Goal: Task Accomplishment & Management: Complete application form

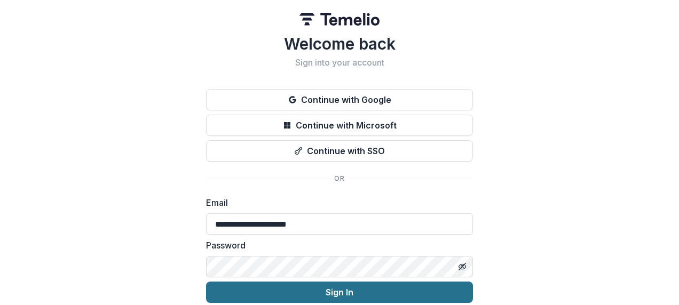
click at [347, 131] on button "Sign In" at bounding box center [339, 292] width 267 height 21
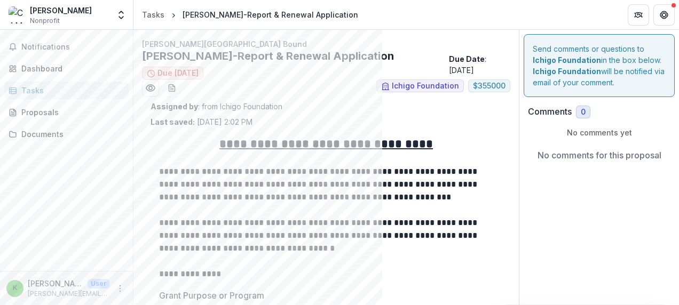
drag, startPoint x: 676, startPoint y: 57, endPoint x: 678, endPoint y: 87, distance: 30.5
click at [678, 87] on div "**********" at bounding box center [407, 168] width 546 height 276
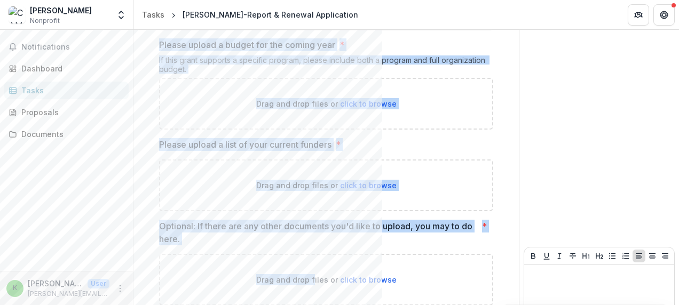
scroll to position [1038, 0]
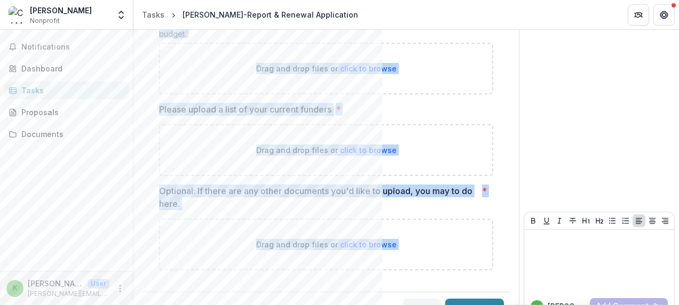
drag, startPoint x: 220, startPoint y: 130, endPoint x: 386, endPoint y: 272, distance: 218.9
copy div "**********"
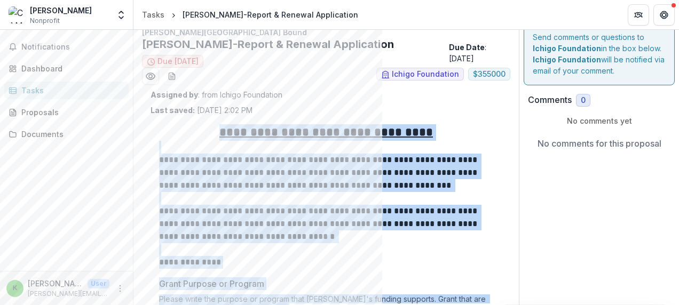
scroll to position [0, 0]
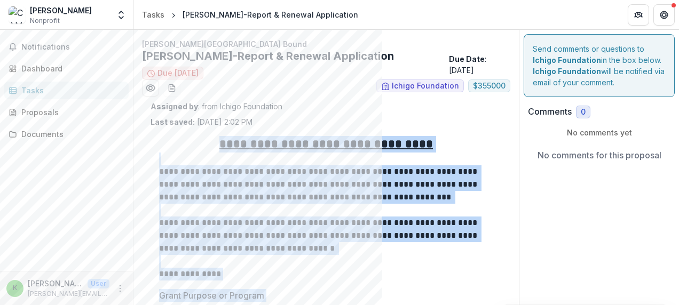
copy div "**********"
click at [451, 255] on p at bounding box center [326, 261] width 334 height 13
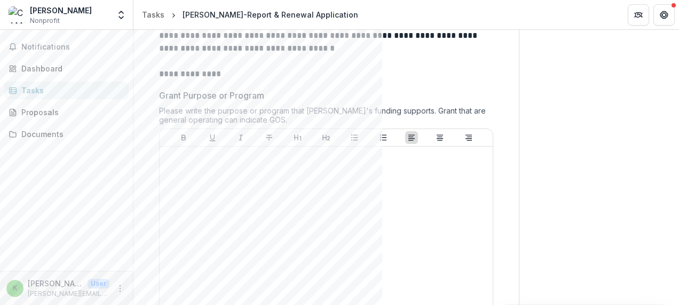
scroll to position [202, 0]
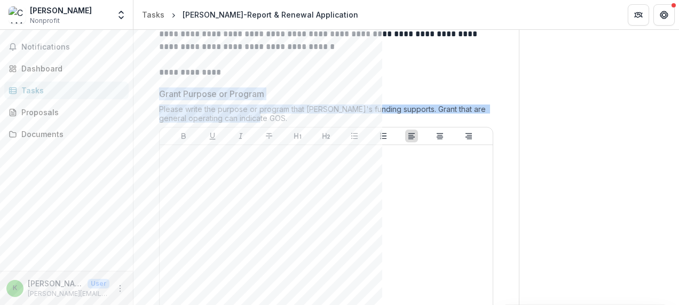
drag, startPoint x: 161, startPoint y: 74, endPoint x: 264, endPoint y: 100, distance: 106.5
click at [264, 100] on div "Grant Purpose or Program Please write the purpose or program that Ichigo's fund…" at bounding box center [326, 203] width 334 height 231
drag, startPoint x: 264, startPoint y: 100, endPoint x: 239, endPoint y: 73, distance: 37.1
copy div "Grant Purpose or Program Please write the purpose or program that Ichigo's fund…"
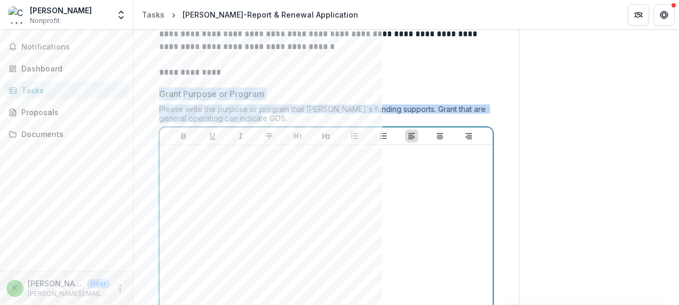
click at [279, 206] on div at bounding box center [326, 230] width 325 height 160
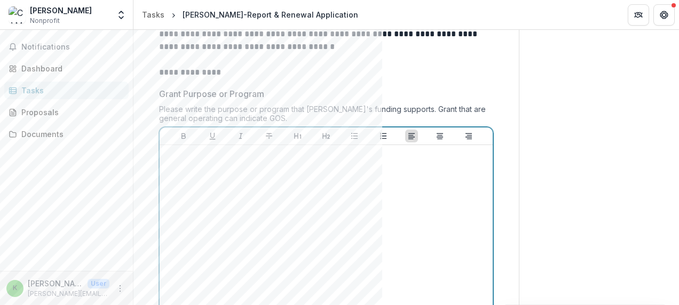
click at [279, 206] on div at bounding box center [326, 230] width 325 height 160
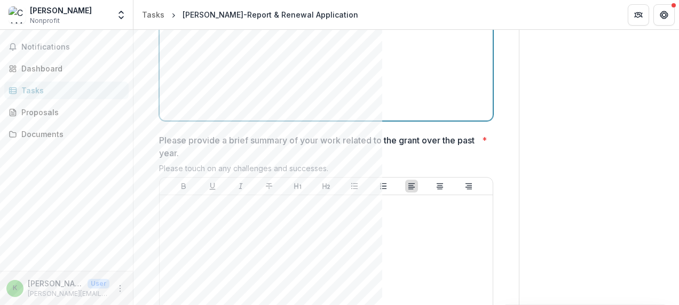
scroll to position [409, 0]
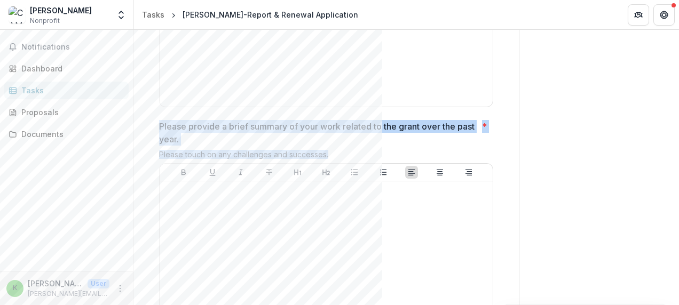
drag, startPoint x: 158, startPoint y: 106, endPoint x: 338, endPoint y: 139, distance: 183.0
copy div "Please provide a brief summary of your work related to the grant over the past …"
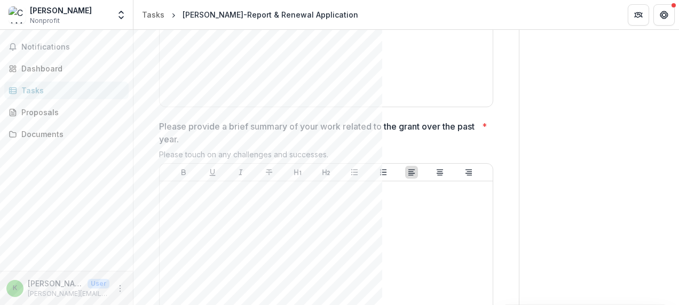
click at [509, 191] on div "**********" at bounding box center [327, 292] width 386 height 1327
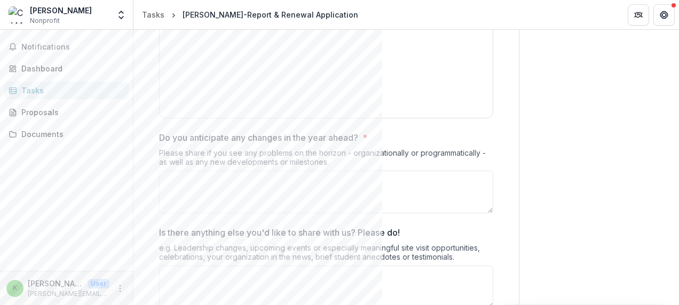
scroll to position [646, 0]
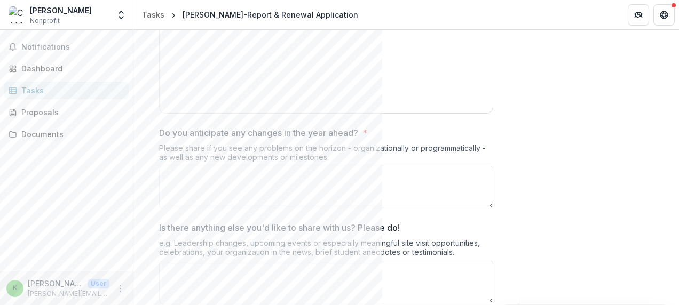
click at [162, 127] on p "Do you anticipate any changes in the year ahead?" at bounding box center [258, 133] width 199 height 13
click at [162, 166] on textarea "Do you anticipate any changes in the year ahead? *" at bounding box center [326, 187] width 334 height 43
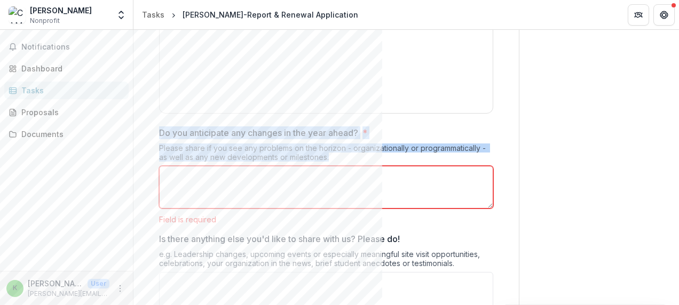
drag, startPoint x: 159, startPoint y: 108, endPoint x: 340, endPoint y: 139, distance: 183.8
click at [340, 139] on div "Do you anticipate any changes in the year ahead? * Please share if you see any …" at bounding box center [326, 176] width 334 height 98
drag, startPoint x: 340, startPoint y: 139, endPoint x: 314, endPoint y: 113, distance: 37.0
copy div "Do you anticipate any changes in the year ahead? * Please share if you see any …"
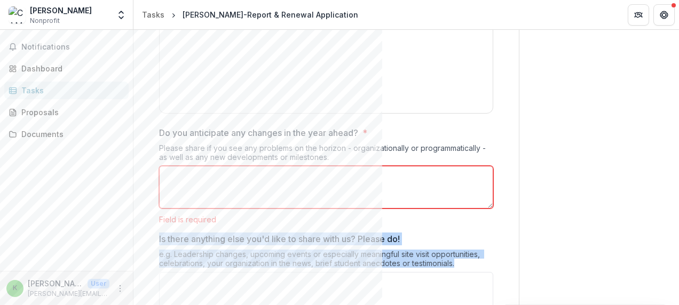
drag, startPoint x: 158, startPoint y: 215, endPoint x: 459, endPoint y: 251, distance: 303.9
click at [459, 251] on div "**********" at bounding box center [326, 86] width 351 height 1210
drag, startPoint x: 459, startPoint y: 251, endPoint x: 380, endPoint y: 220, distance: 85.1
copy div "Is there anything else you'd like to share with us? Please do! e.g. Leadership …"
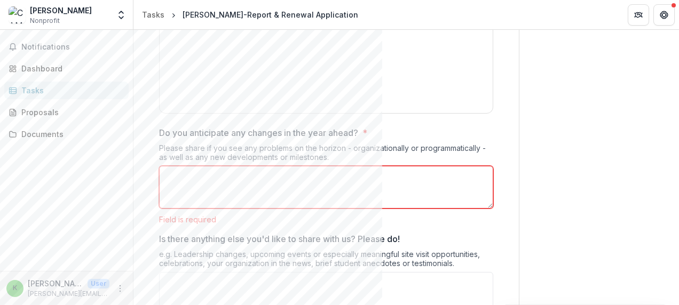
drag, startPoint x: 674, startPoint y: 187, endPoint x: 678, endPoint y: 205, distance: 18.0
click at [678, 205] on div "**********" at bounding box center [407, 168] width 546 height 276
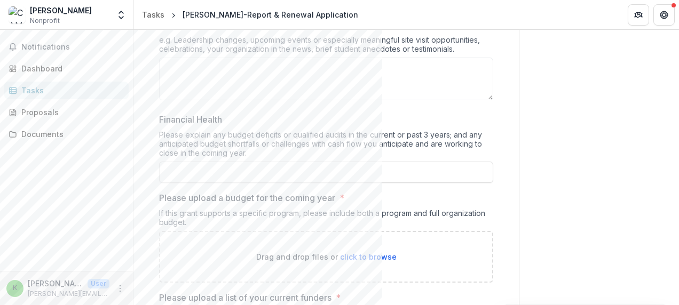
scroll to position [863, 0]
click at [171, 111] on p "Financial Health" at bounding box center [190, 117] width 63 height 13
click at [171, 160] on input "Financial Health" at bounding box center [326, 170] width 334 height 21
drag, startPoint x: 162, startPoint y: 92, endPoint x: 155, endPoint y: 96, distance: 8.4
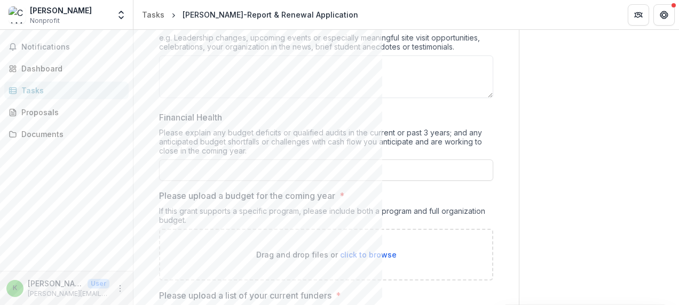
click at [171, 111] on p "Financial Health" at bounding box center [190, 117] width 63 height 13
click at [171, 160] on input "Financial Health" at bounding box center [326, 170] width 334 height 21
click at [164, 111] on p "Financial Health" at bounding box center [190, 117] width 63 height 13
click at [164, 160] on input "Financial Health" at bounding box center [326, 170] width 334 height 21
click at [164, 111] on p "Financial Health" at bounding box center [190, 117] width 63 height 13
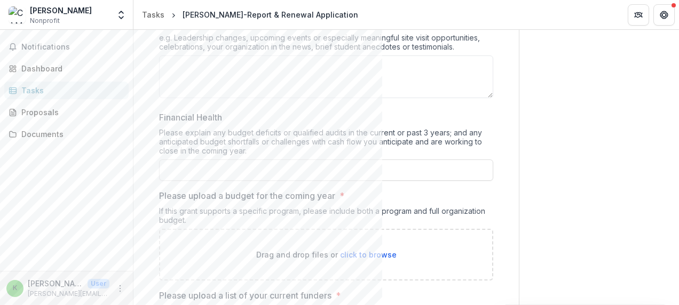
click at [164, 160] on input "Financial Health" at bounding box center [326, 170] width 334 height 21
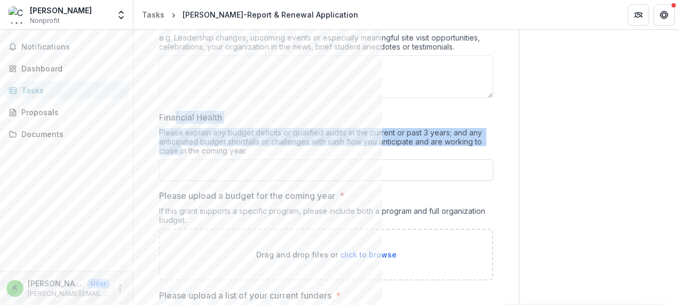
drag, startPoint x: 177, startPoint y: 89, endPoint x: 183, endPoint y: 127, distance: 37.8
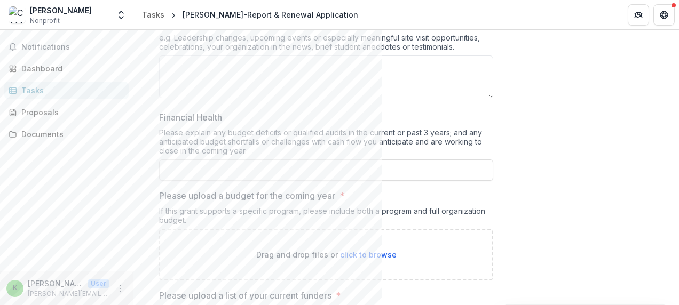
drag, startPoint x: 183, startPoint y: 127, endPoint x: 156, endPoint y: 95, distance: 41.0
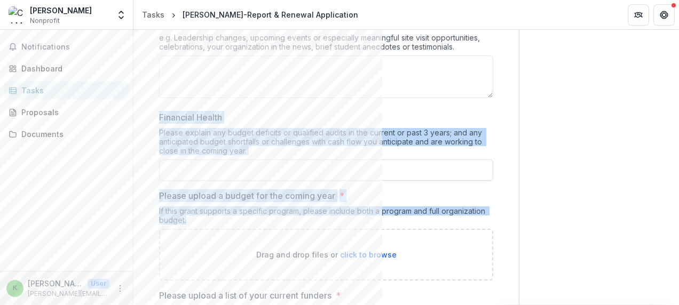
drag, startPoint x: 156, startPoint y: 92, endPoint x: 232, endPoint y: 199, distance: 130.6
drag, startPoint x: 232, startPoint y: 199, endPoint x: 199, endPoint y: 98, distance: 105.7
click at [199, 111] on p "Financial Health" at bounding box center [190, 117] width 63 height 13
click at [199, 160] on input "Financial Health" at bounding box center [326, 170] width 334 height 21
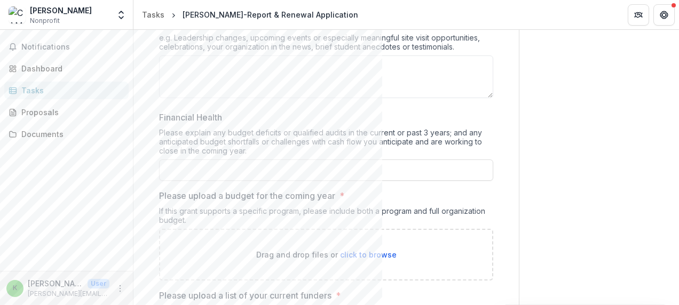
drag, startPoint x: 166, startPoint y: 95, endPoint x: 156, endPoint y: 97, distance: 9.3
click at [162, 111] on p "Financial Health" at bounding box center [190, 117] width 63 height 13
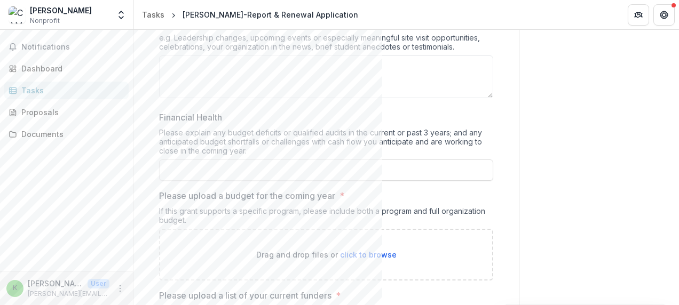
click at [162, 160] on input "Financial Health" at bounding box center [326, 170] width 334 height 21
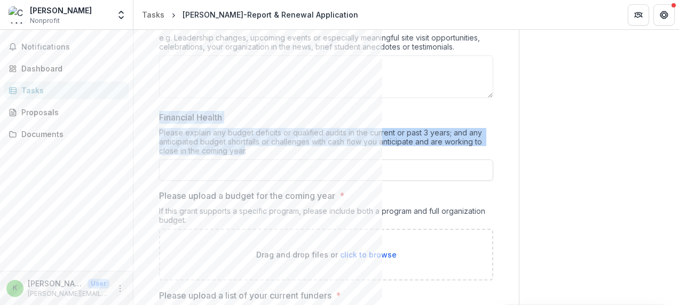
drag, startPoint x: 160, startPoint y: 96, endPoint x: 246, endPoint y: 128, distance: 91.3
click at [246, 128] on div "Financial Health Please explain any budget deficits or qualified audits in the …" at bounding box center [326, 146] width 334 height 70
drag, startPoint x: 246, startPoint y: 128, endPoint x: 205, endPoint y: 114, distance: 42.9
copy div "Financial Health Please explain any budget deficits or qualified audits in the …"
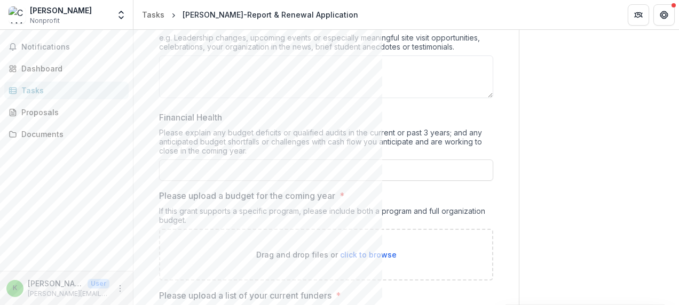
click at [214, 190] on p "Please upload a budget for the coming year" at bounding box center [247, 196] width 176 height 13
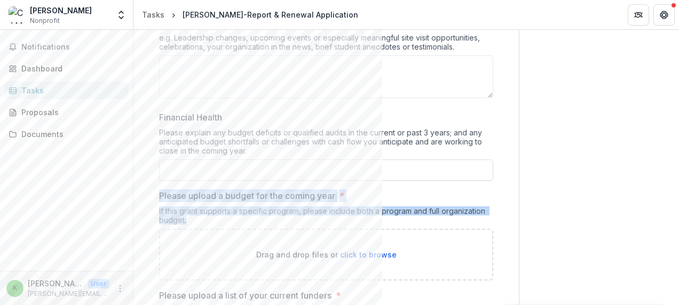
drag, startPoint x: 157, startPoint y: 169, endPoint x: 220, endPoint y: 203, distance: 71.4
drag, startPoint x: 220, startPoint y: 203, endPoint x: 177, endPoint y: 175, distance: 51.7
copy div "Please upload a budget for the coming year * If this grant supports a specific …"
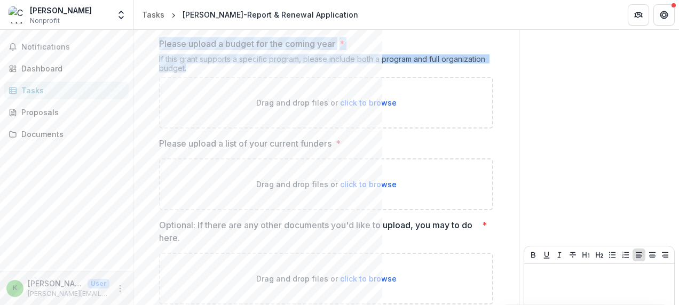
scroll to position [1049, 0]
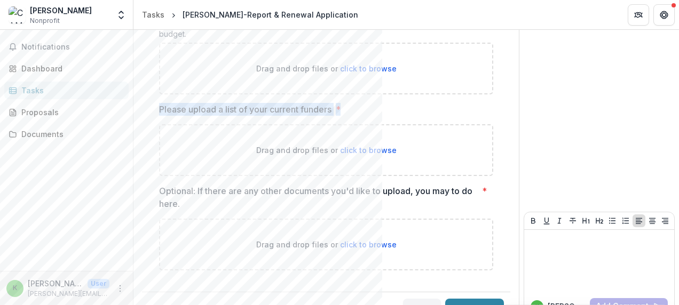
drag, startPoint x: 161, startPoint y: 83, endPoint x: 348, endPoint y: 91, distance: 187.1
click at [348, 103] on label "Please upload a list of your current funders *" at bounding box center [323, 109] width 328 height 13
drag, startPoint x: 348, startPoint y: 91, endPoint x: 322, endPoint y: 83, distance: 27.4
copy label "Please upload a list of your current funders *"
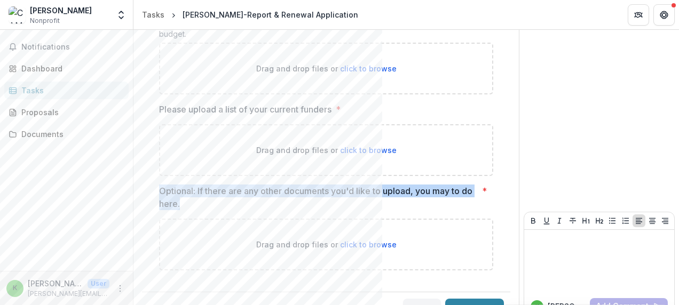
drag, startPoint x: 155, startPoint y: 168, endPoint x: 201, endPoint y: 182, distance: 48.1
drag, startPoint x: 201, startPoint y: 182, endPoint x: 174, endPoint y: 178, distance: 27.6
copy p "Optional: If there are any other documents you'd like to upload, you may to do …"
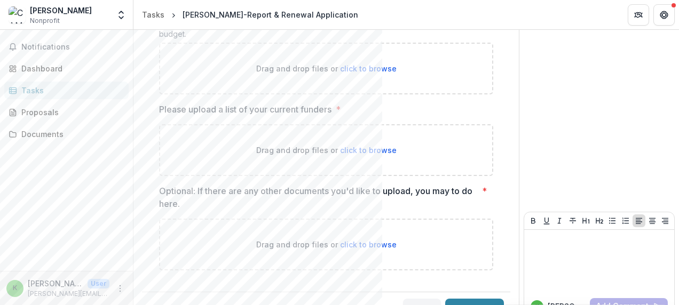
click at [45, 110] on div "Proposals" at bounding box center [70, 112] width 99 height 11
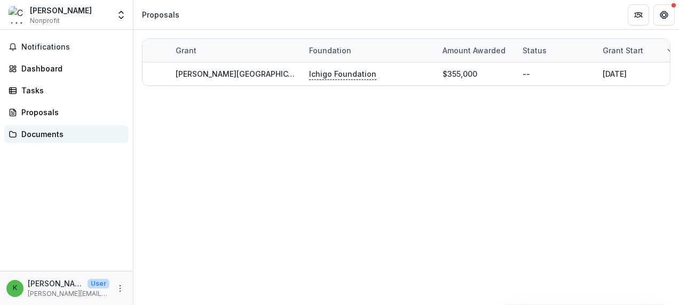
click at [42, 134] on div "Documents" at bounding box center [70, 134] width 99 height 11
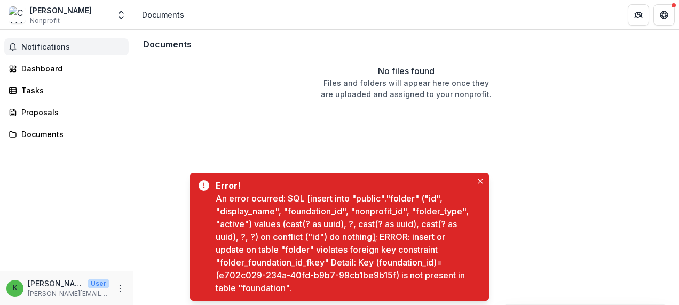
click at [41, 43] on span "Notifications" at bounding box center [72, 47] width 103 height 9
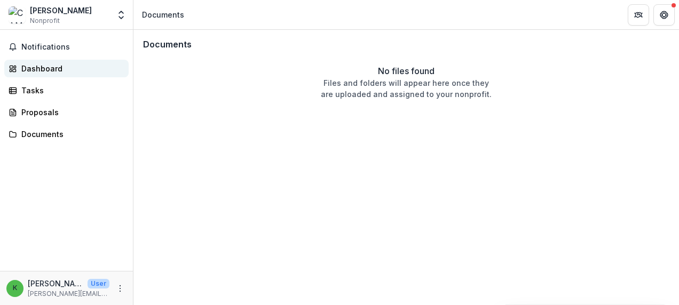
click at [37, 68] on div "Dashboard" at bounding box center [70, 68] width 99 height 11
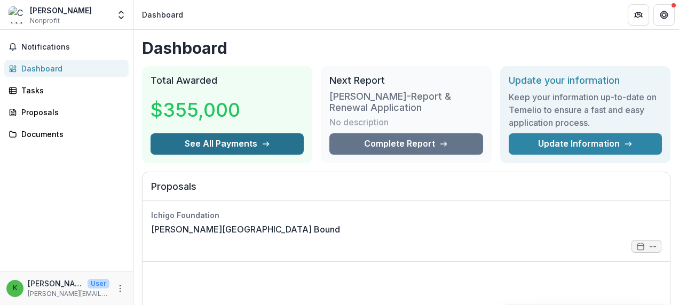
click at [241, 141] on button "See All Payments" at bounding box center [227, 144] width 153 height 21
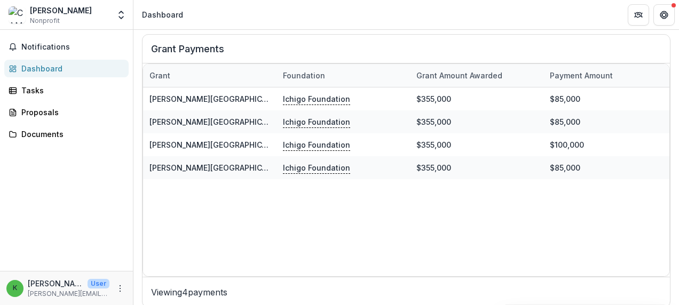
click at [391, 294] on p "Viewing 4 payments" at bounding box center [406, 292] width 511 height 13
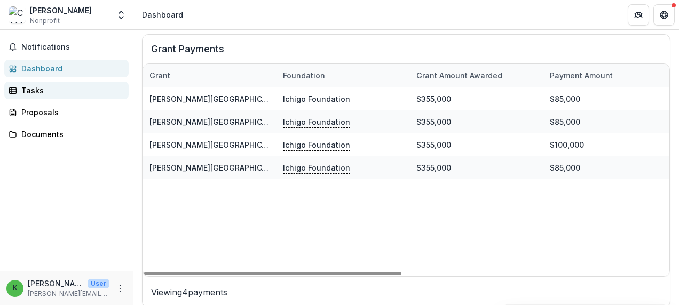
click at [37, 91] on div "Tasks" at bounding box center [70, 90] width 99 height 11
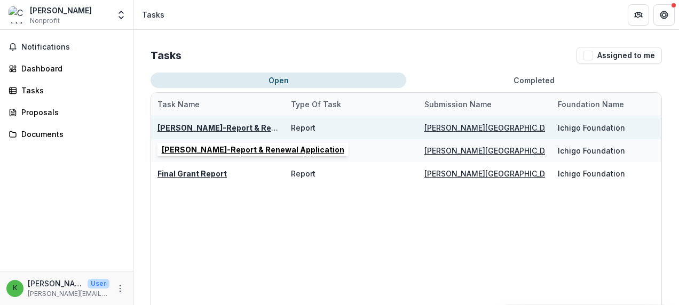
click at [222, 126] on u "CAMBA-Report & Renewal Application" at bounding box center [249, 127] width 183 height 9
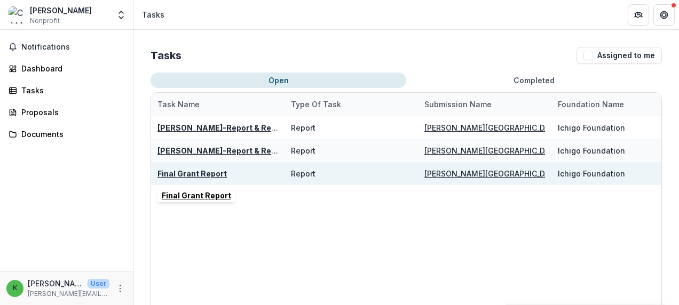
click at [206, 174] on u "Final Grant Report" at bounding box center [192, 173] width 69 height 9
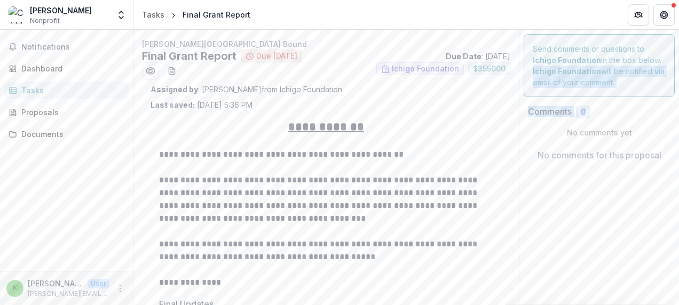
drag, startPoint x: 675, startPoint y: 62, endPoint x: 681, endPoint y: 106, distance: 44.3
click at [679, 106] on html "**********" at bounding box center [339, 152] width 679 height 305
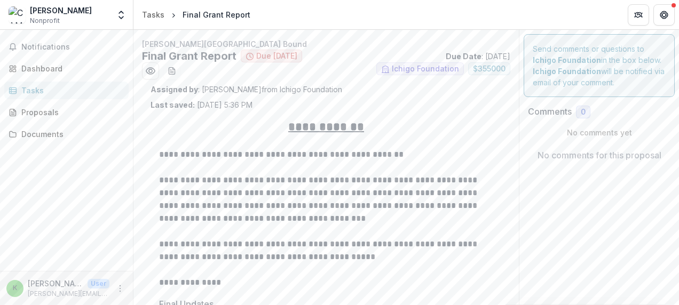
drag, startPoint x: 681, startPoint y: 106, endPoint x: 660, endPoint y: 228, distance: 123.5
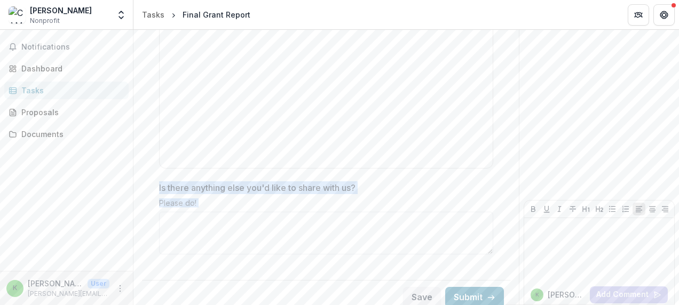
scroll to position [1099, 0]
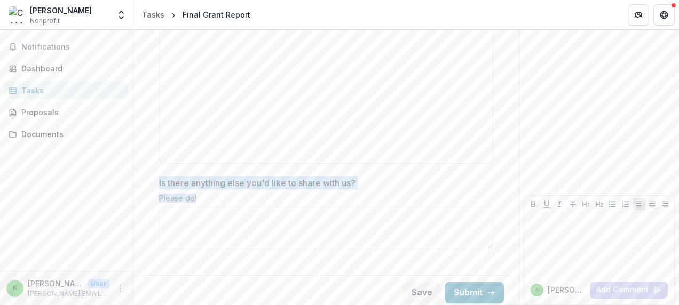
drag, startPoint x: 287, startPoint y: 130, endPoint x: 406, endPoint y: 201, distance: 138.4
drag, startPoint x: 406, startPoint y: 201, endPoint x: 335, endPoint y: 173, distance: 76.5
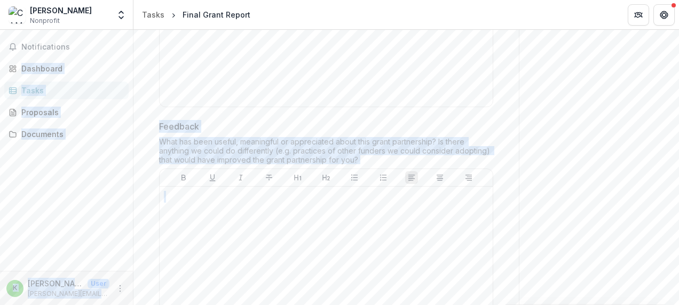
drag, startPoint x: 676, startPoint y: 267, endPoint x: 596, endPoint y: -12, distance: 289.9
click at [596, 0] on html "**********" at bounding box center [339, 152] width 679 height 305
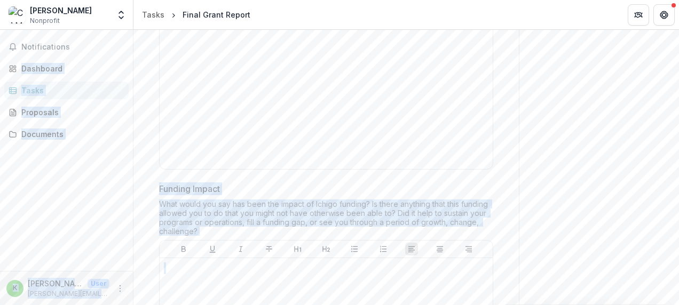
click at [40, 87] on div "Tasks" at bounding box center [70, 90] width 99 height 11
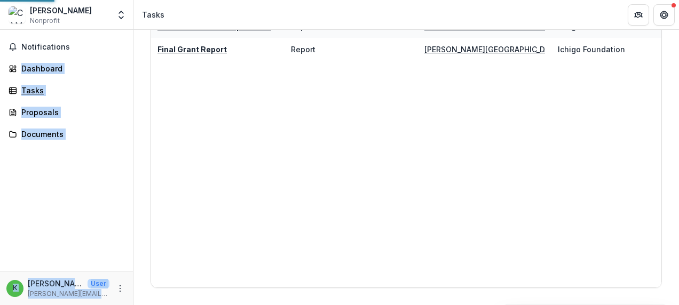
scroll to position [124, 0]
drag, startPoint x: 676, startPoint y: 139, endPoint x: 673, endPoint y: 28, distance: 111.1
click at [673, 28] on div "CAMBA Nonprofit Team Settings Settings Tasks Notifications Dashboard Tasks Prop…" at bounding box center [339, 152] width 679 height 305
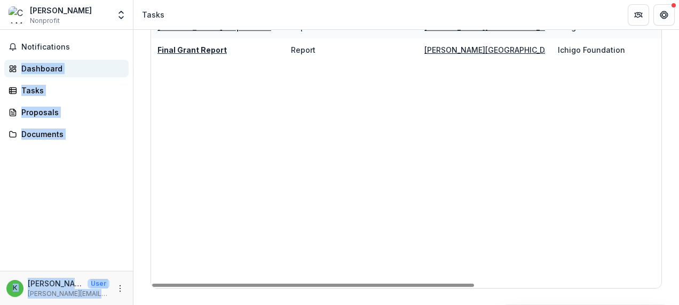
click at [38, 63] on div "Dashboard" at bounding box center [70, 68] width 99 height 11
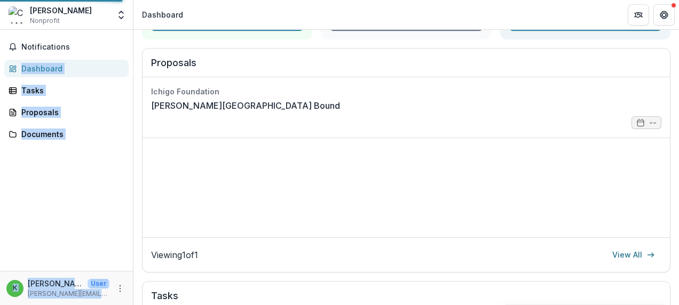
scroll to position [586, 0]
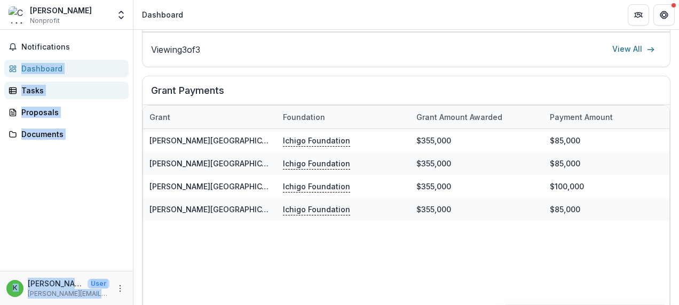
click at [31, 88] on div "Tasks" at bounding box center [70, 90] width 99 height 11
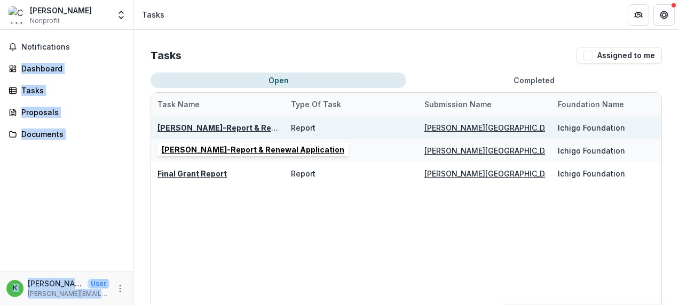
click at [255, 127] on u "CAMBA-Report & Renewal Application" at bounding box center [249, 127] width 183 height 9
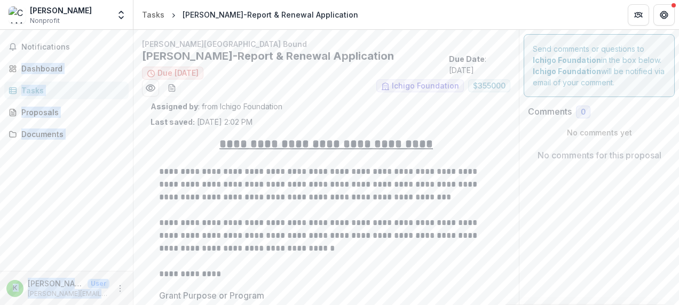
click at [107, 172] on div "Notifications Dashboard Tasks Proposals Documents" at bounding box center [66, 150] width 133 height 241
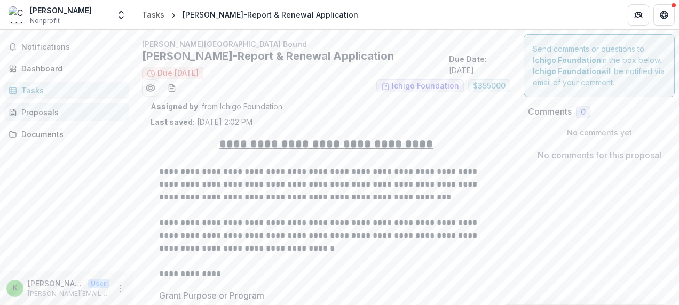
click at [38, 109] on div "Proposals" at bounding box center [70, 112] width 99 height 11
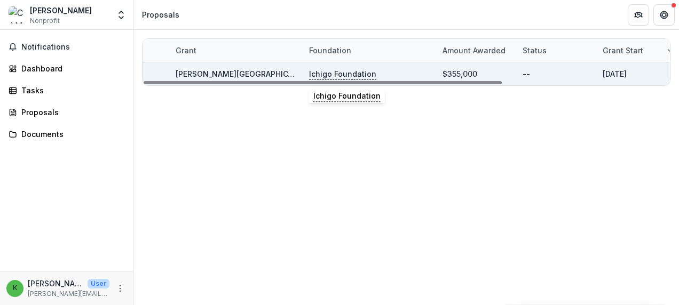
click at [334, 73] on p "Ichigo Foundation" at bounding box center [342, 74] width 67 height 12
click at [232, 69] on link "CAMBA College Bound" at bounding box center [257, 73] width 163 height 9
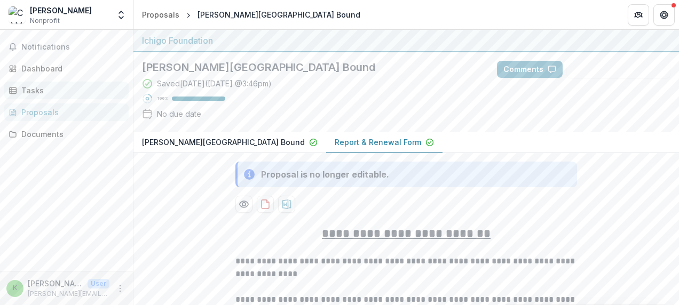
click at [36, 89] on div "Tasks" at bounding box center [70, 90] width 99 height 11
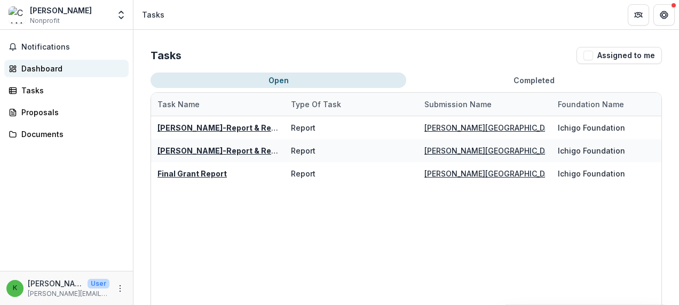
click at [50, 67] on div "Dashboard" at bounding box center [70, 68] width 99 height 11
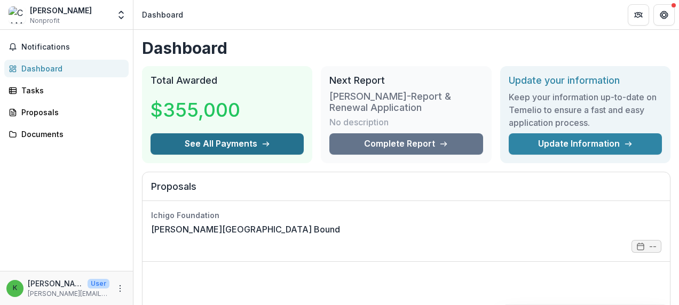
click at [246, 138] on button "See All Payments" at bounding box center [227, 144] width 153 height 21
